Goal: Find specific page/section: Find specific page/section

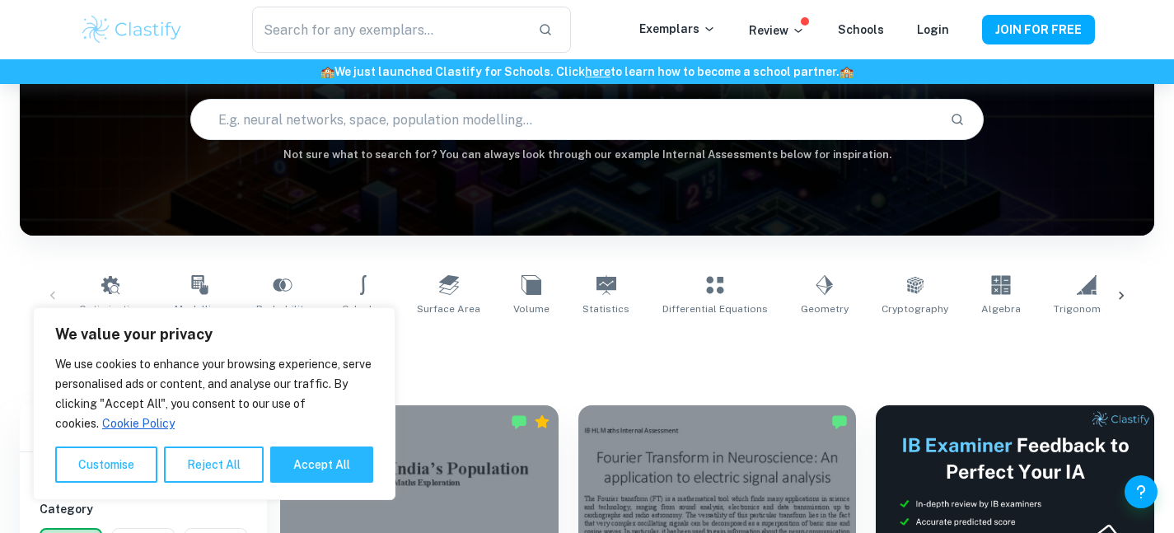
scroll to position [181, 0]
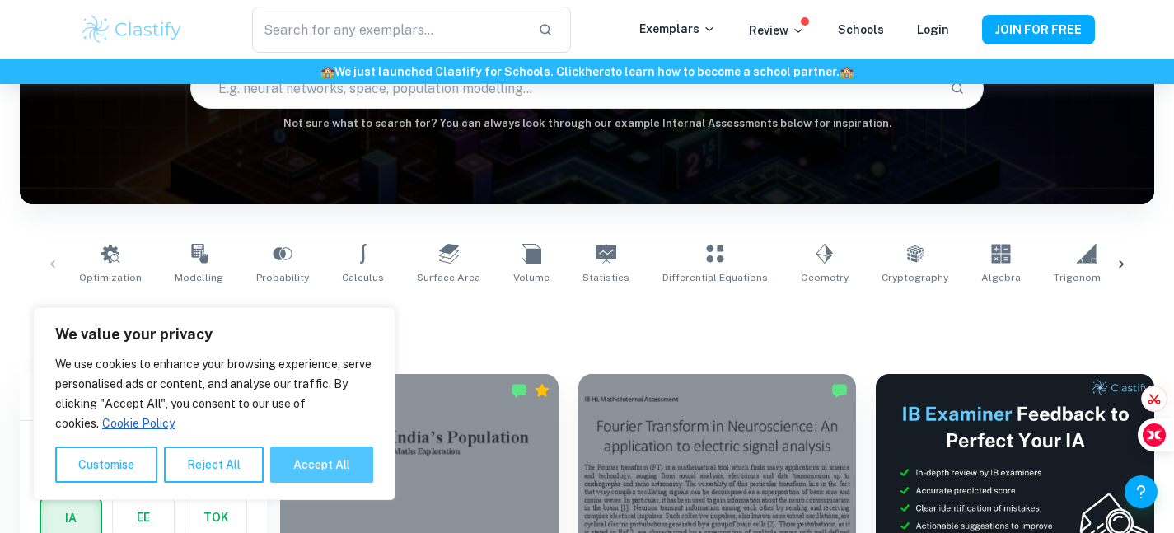
click at [302, 462] on button "Accept All" at bounding box center [321, 465] width 103 height 36
checkbox input "true"
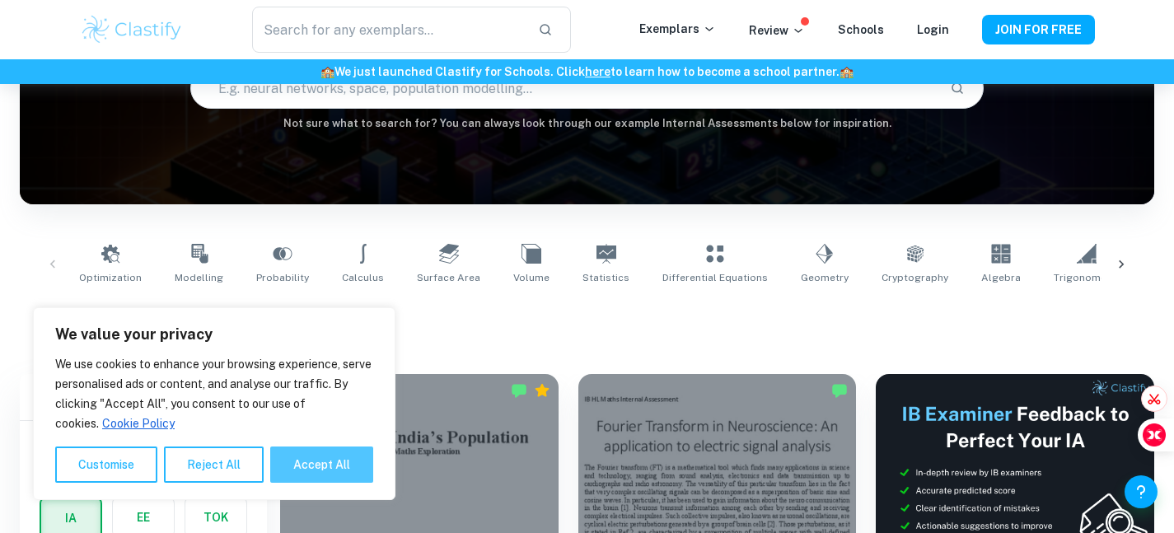
checkbox input "true"
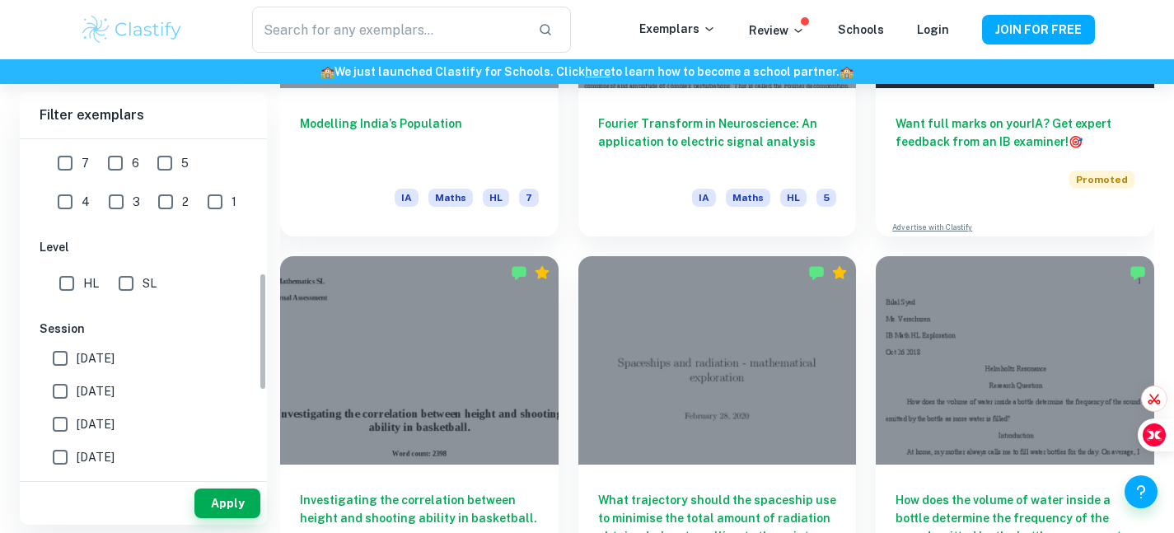
scroll to position [390, 0]
click at [137, 272] on input "SL" at bounding box center [126, 280] width 33 height 33
checkbox input "true"
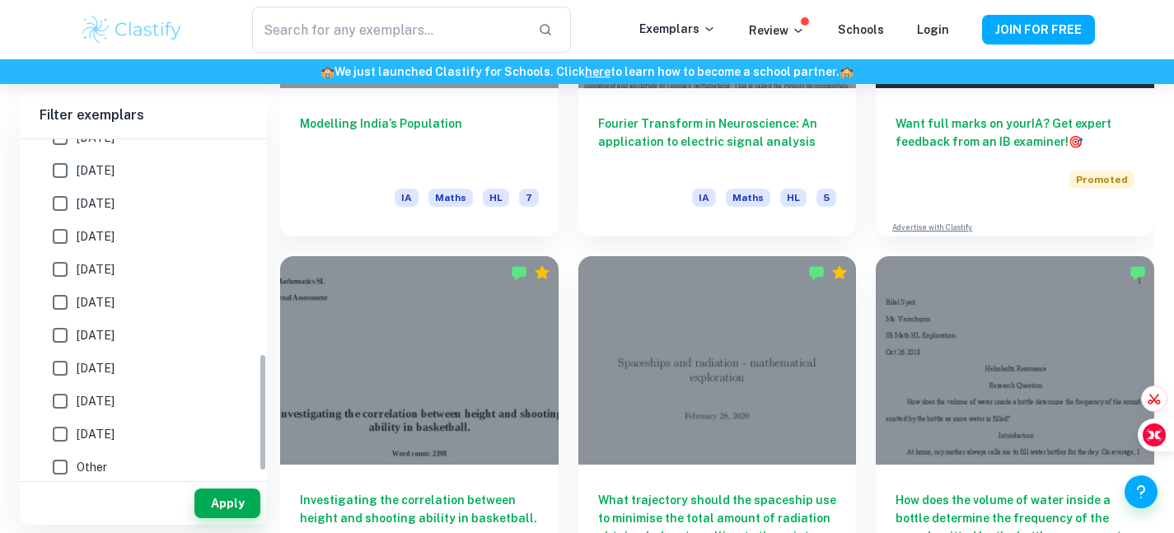
scroll to position [617, 0]
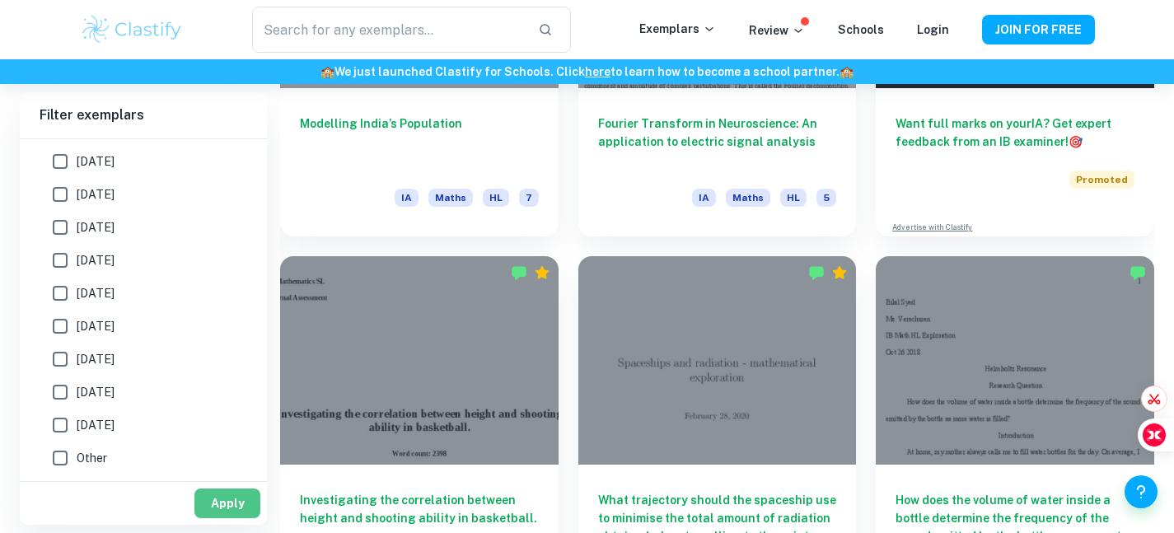
click at [208, 494] on button "Apply" at bounding box center [227, 504] width 66 height 30
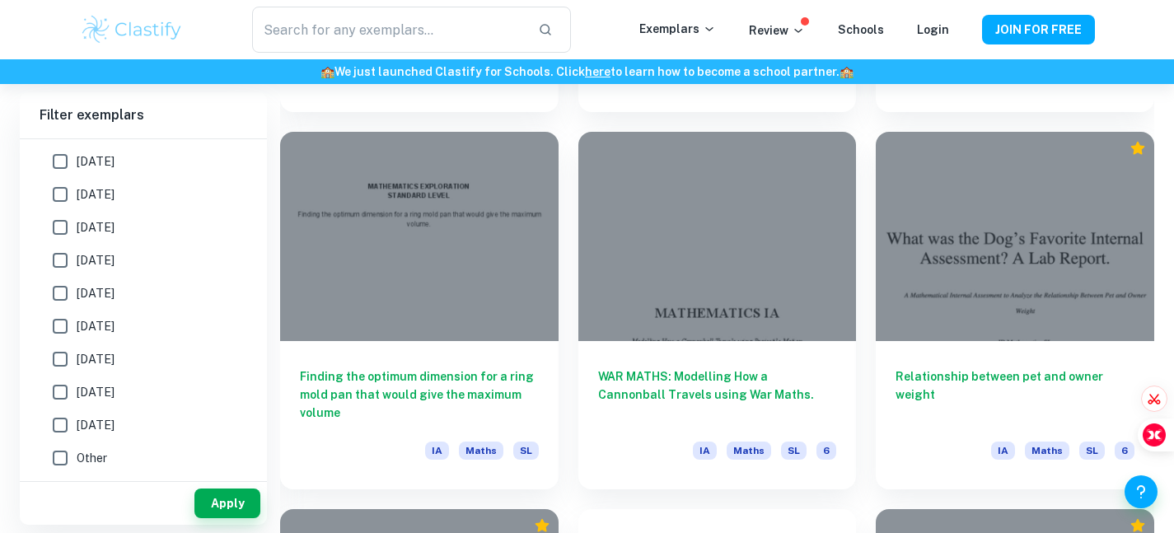
scroll to position [4197, 0]
